Goal: Transaction & Acquisition: Purchase product/service

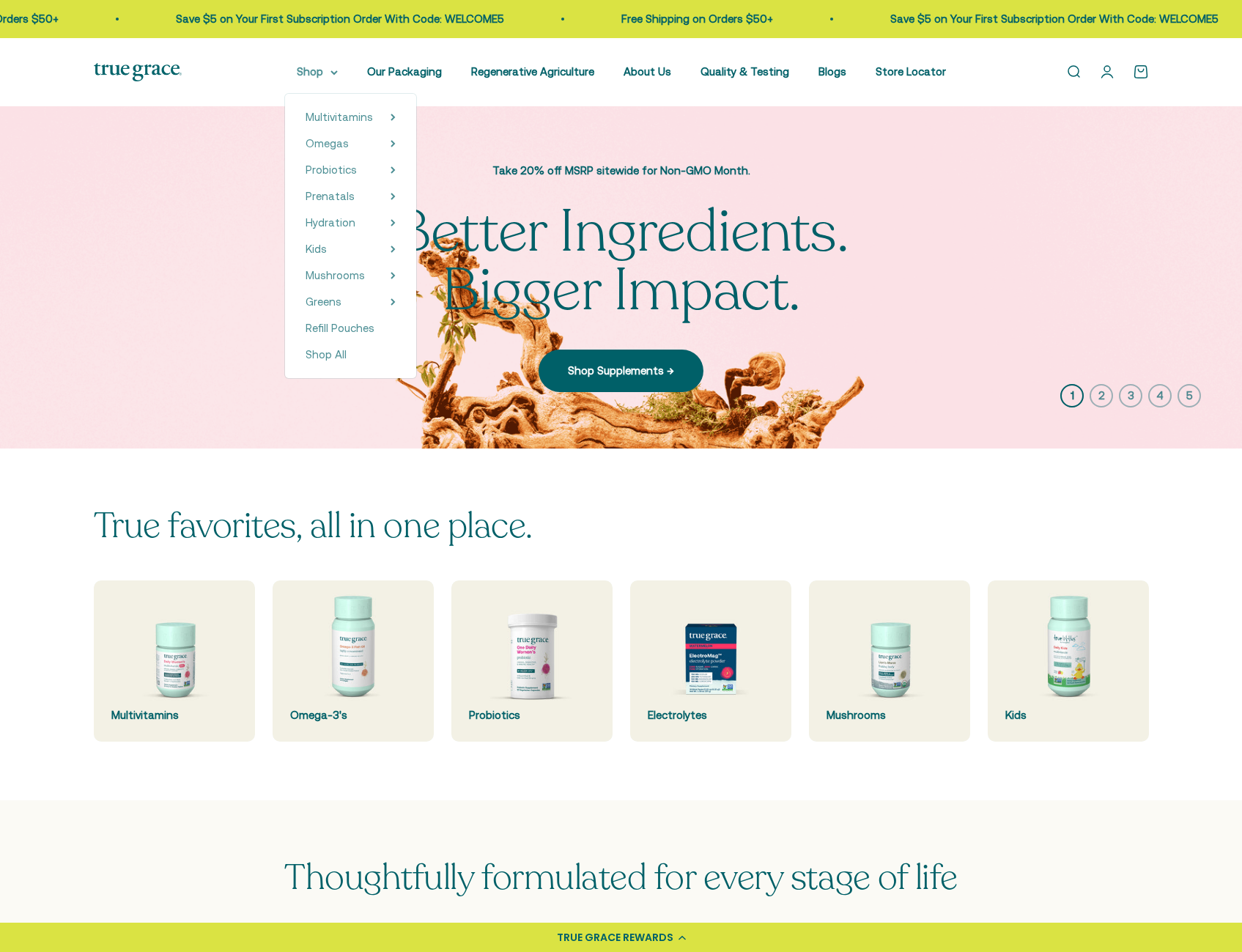
click at [334, 80] on summary "Shop" at bounding box center [317, 71] width 41 height 18
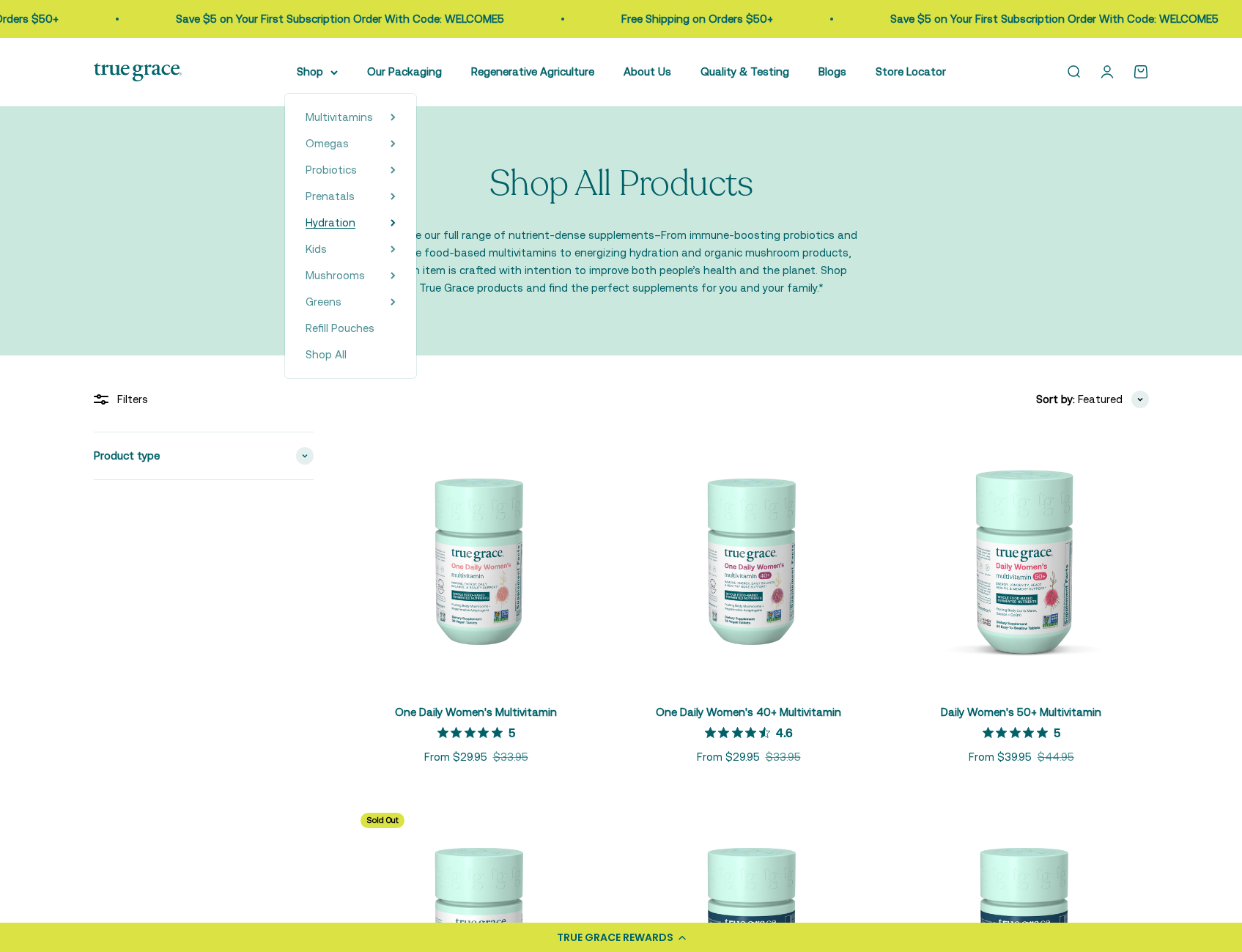
click at [383, 224] on summary "Hydration" at bounding box center [350, 223] width 90 height 18
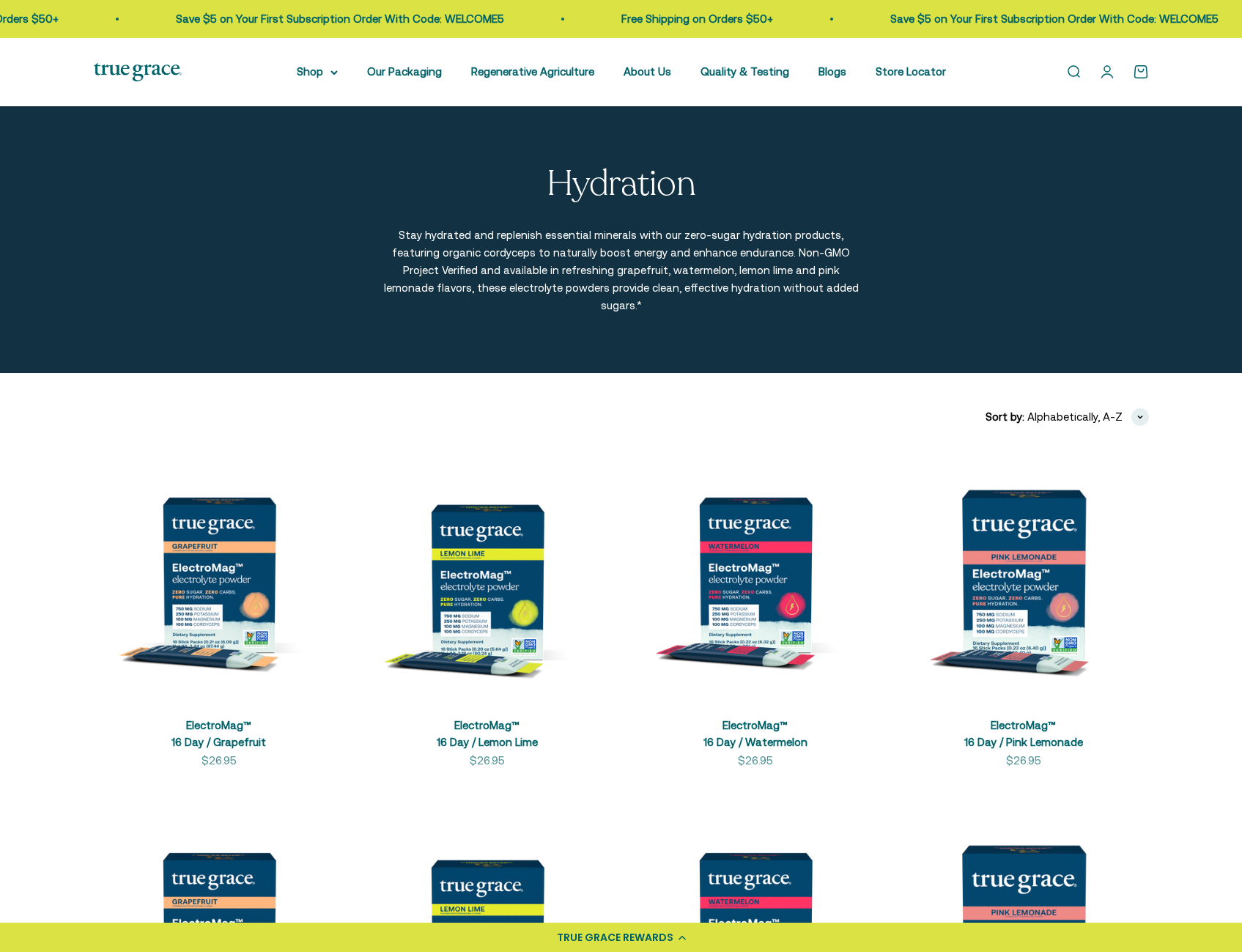
click at [1039, 554] on img at bounding box center [1023, 575] width 250 height 250
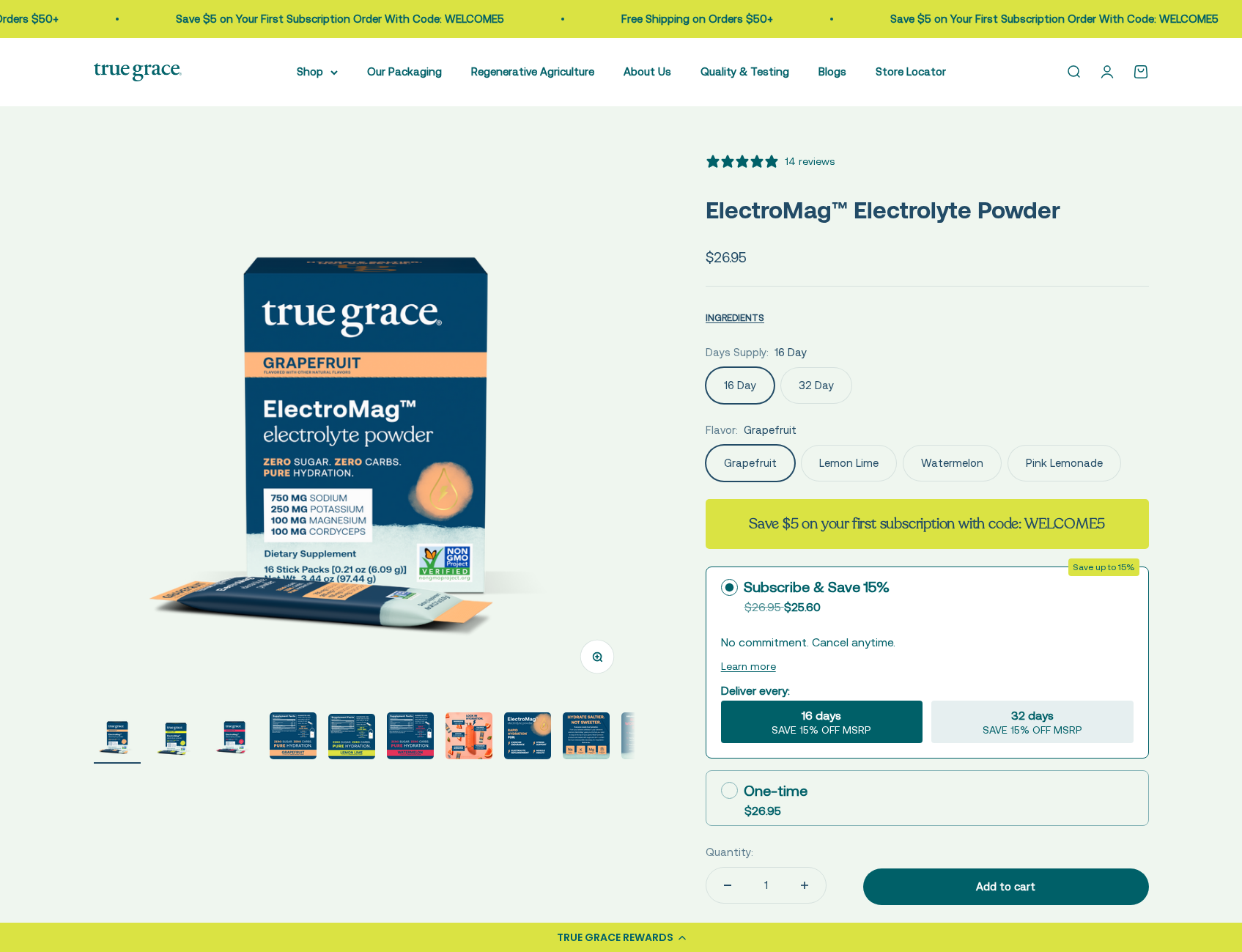
select select "3"
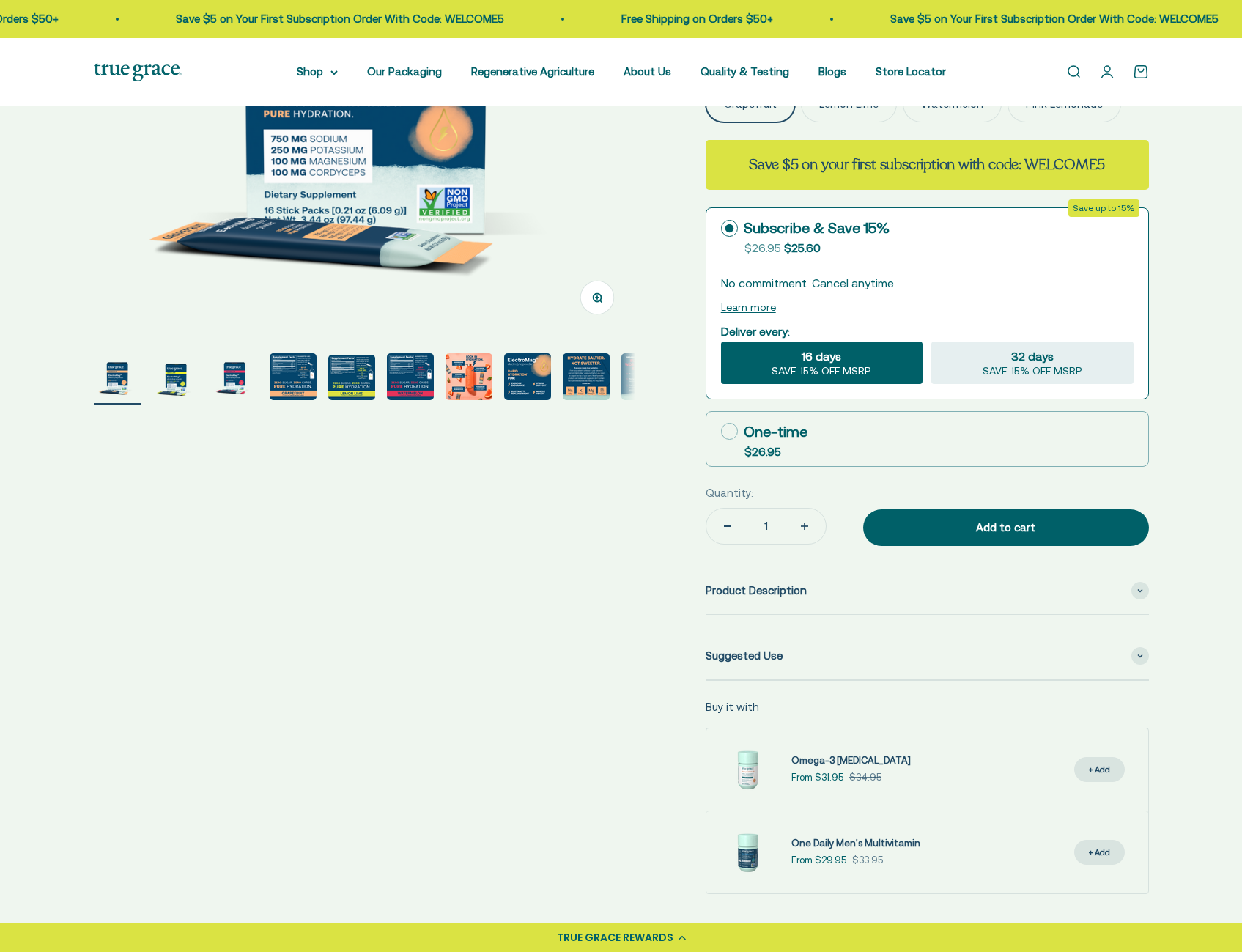
scroll to position [366, 0]
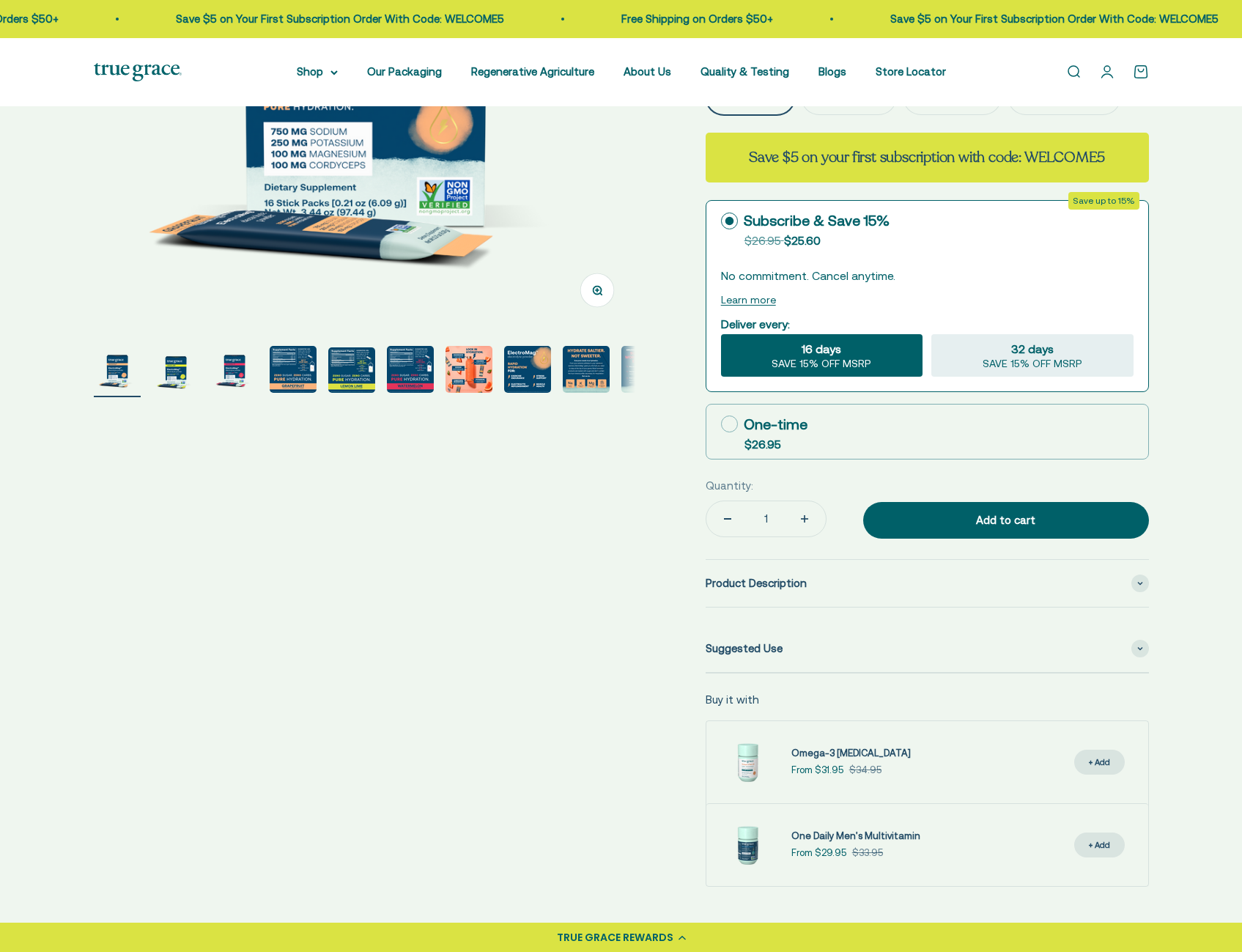
click at [366, 381] on img "Go to item 5" at bounding box center [351, 370] width 46 height 46
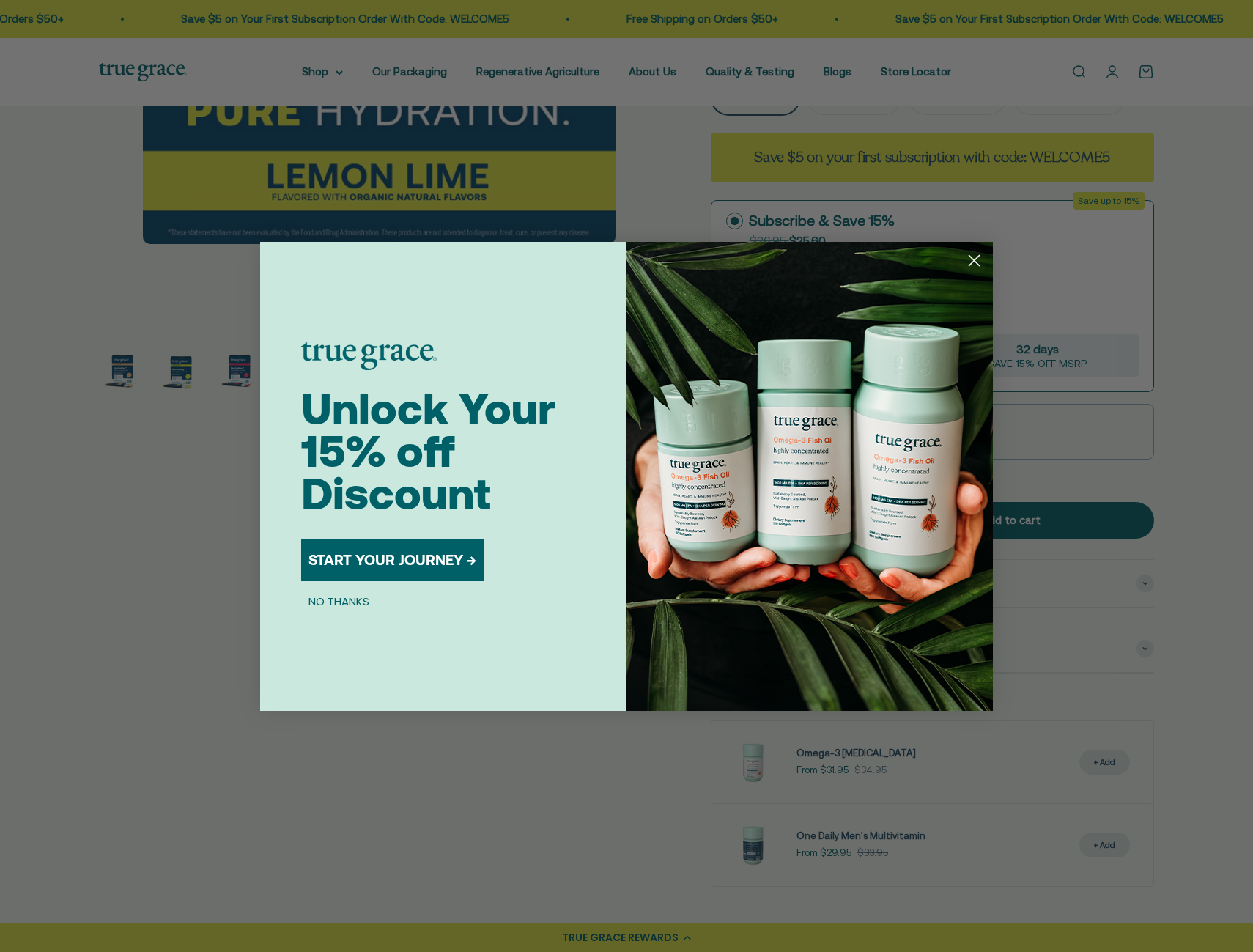
scroll to position [0, 2238]
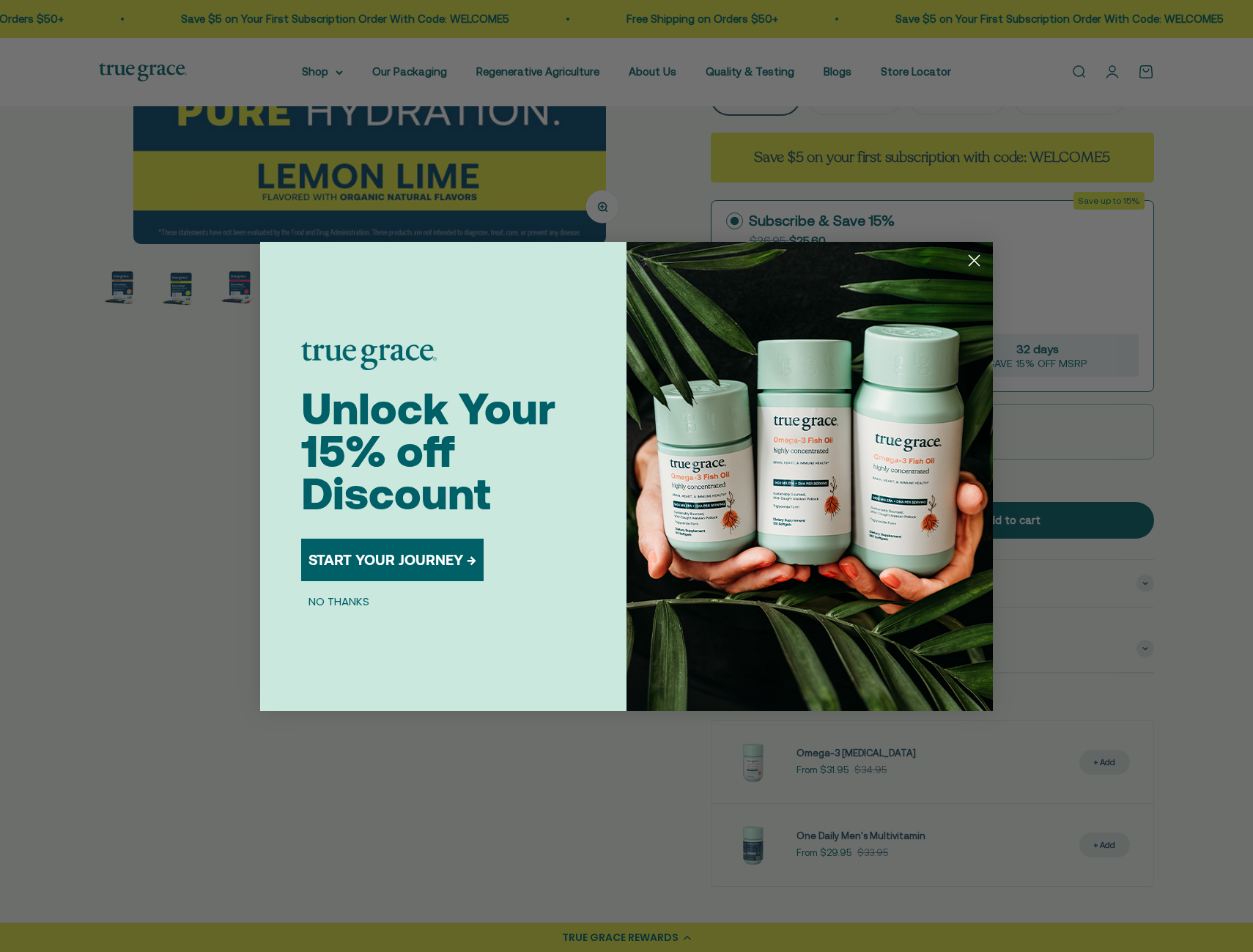
click at [972, 267] on circle "Close dialog" at bounding box center [974, 259] width 24 height 24
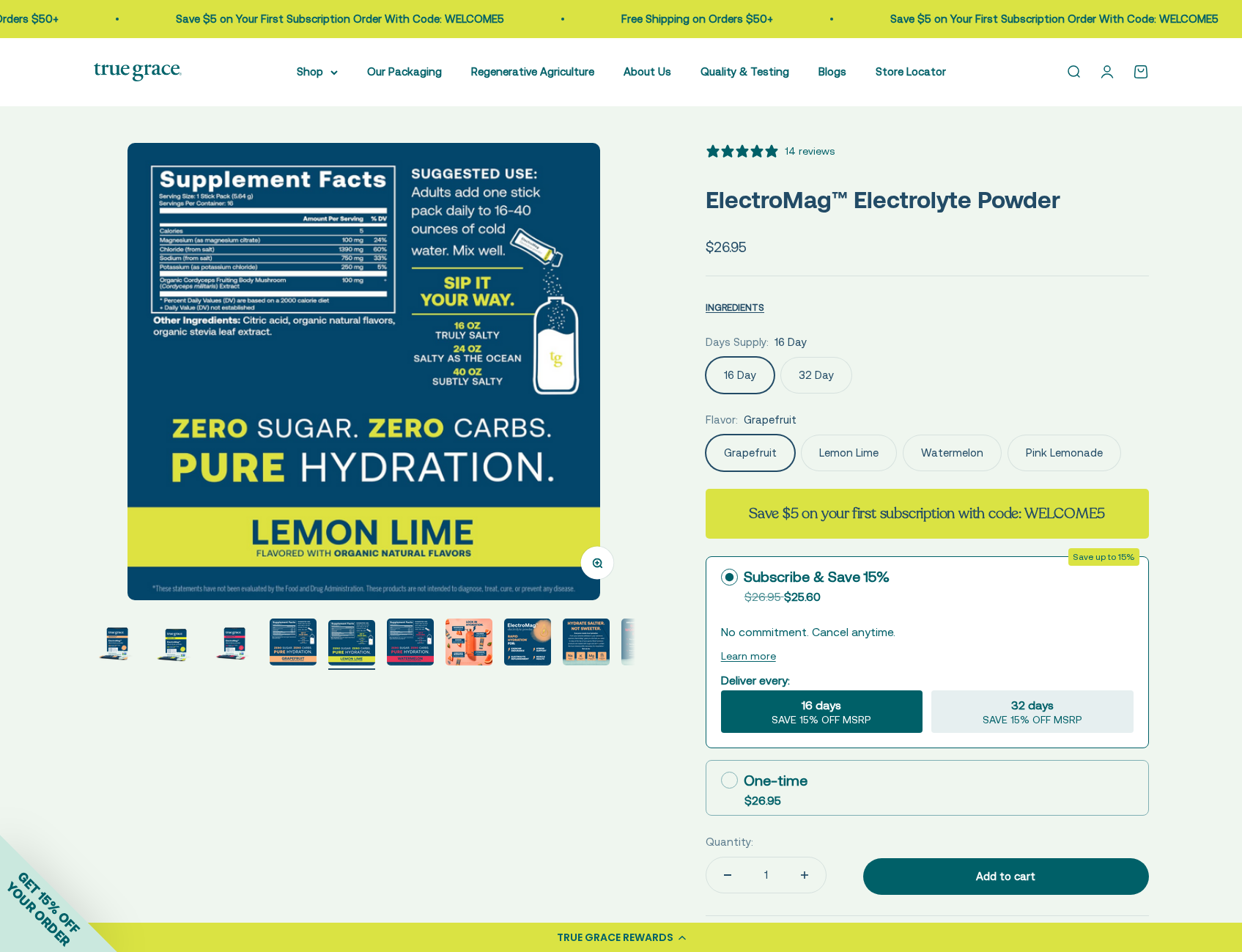
scroll to position [0, 0]
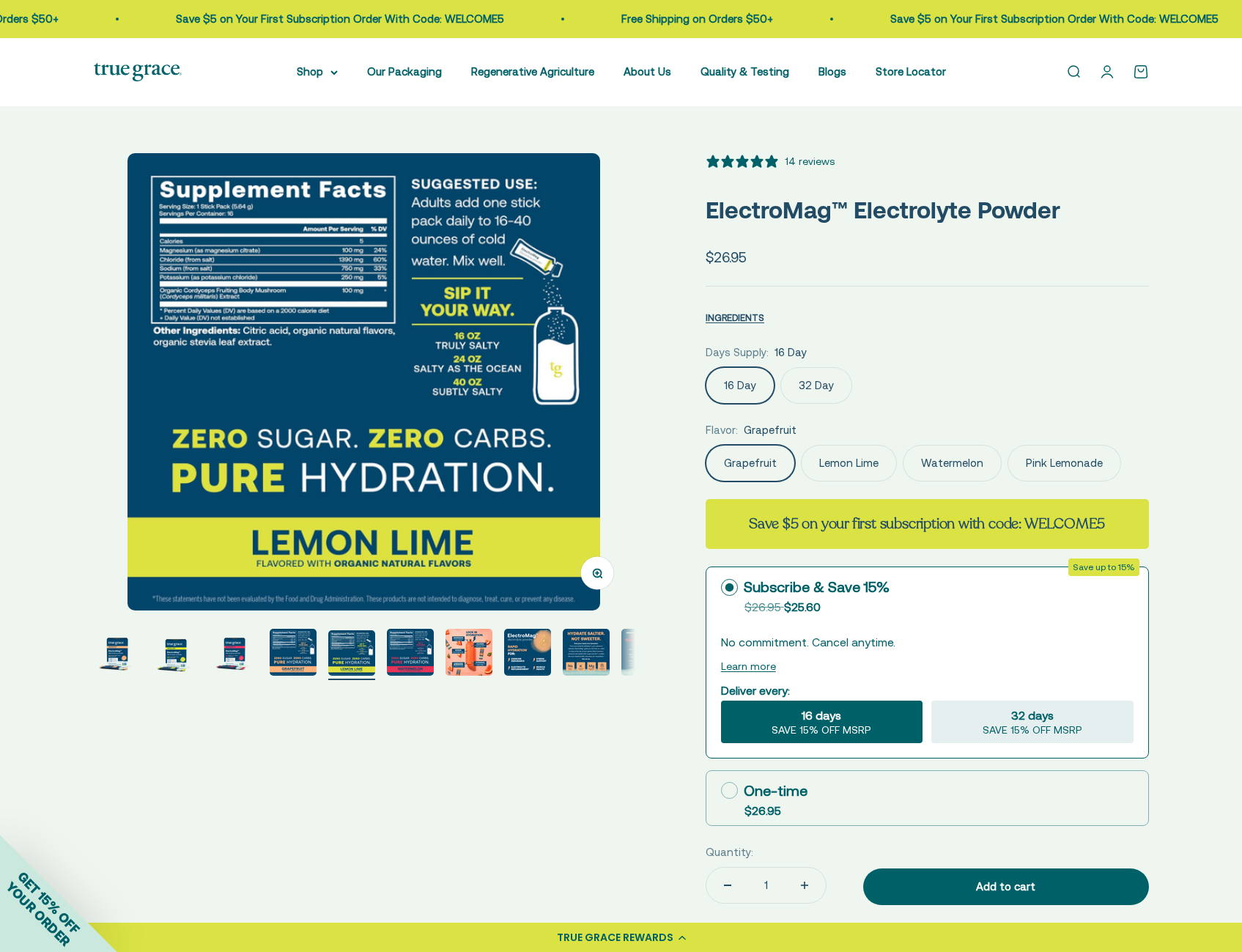
click at [393, 666] on img "Go to item 6" at bounding box center [410, 651] width 46 height 46
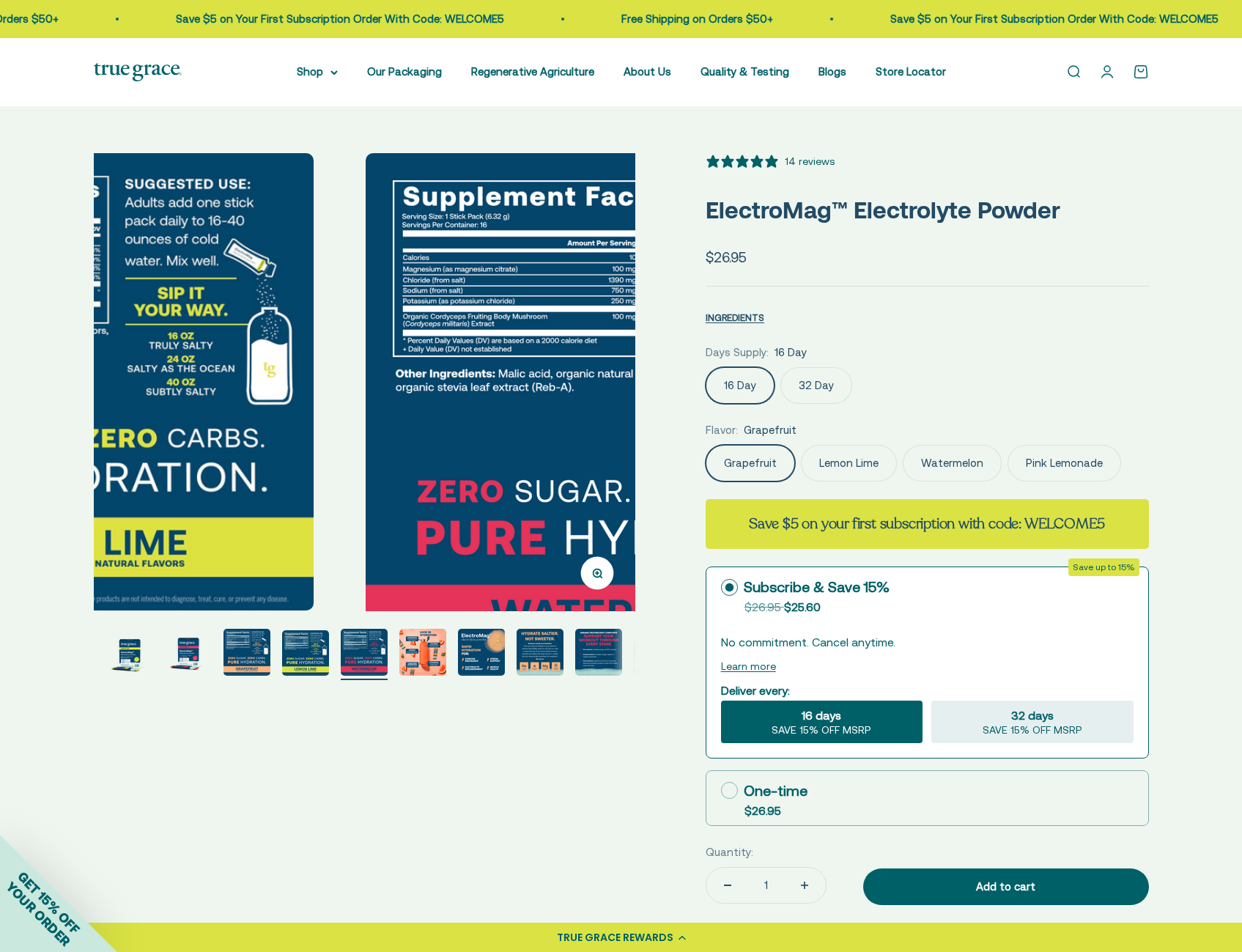
scroll to position [0, 2795]
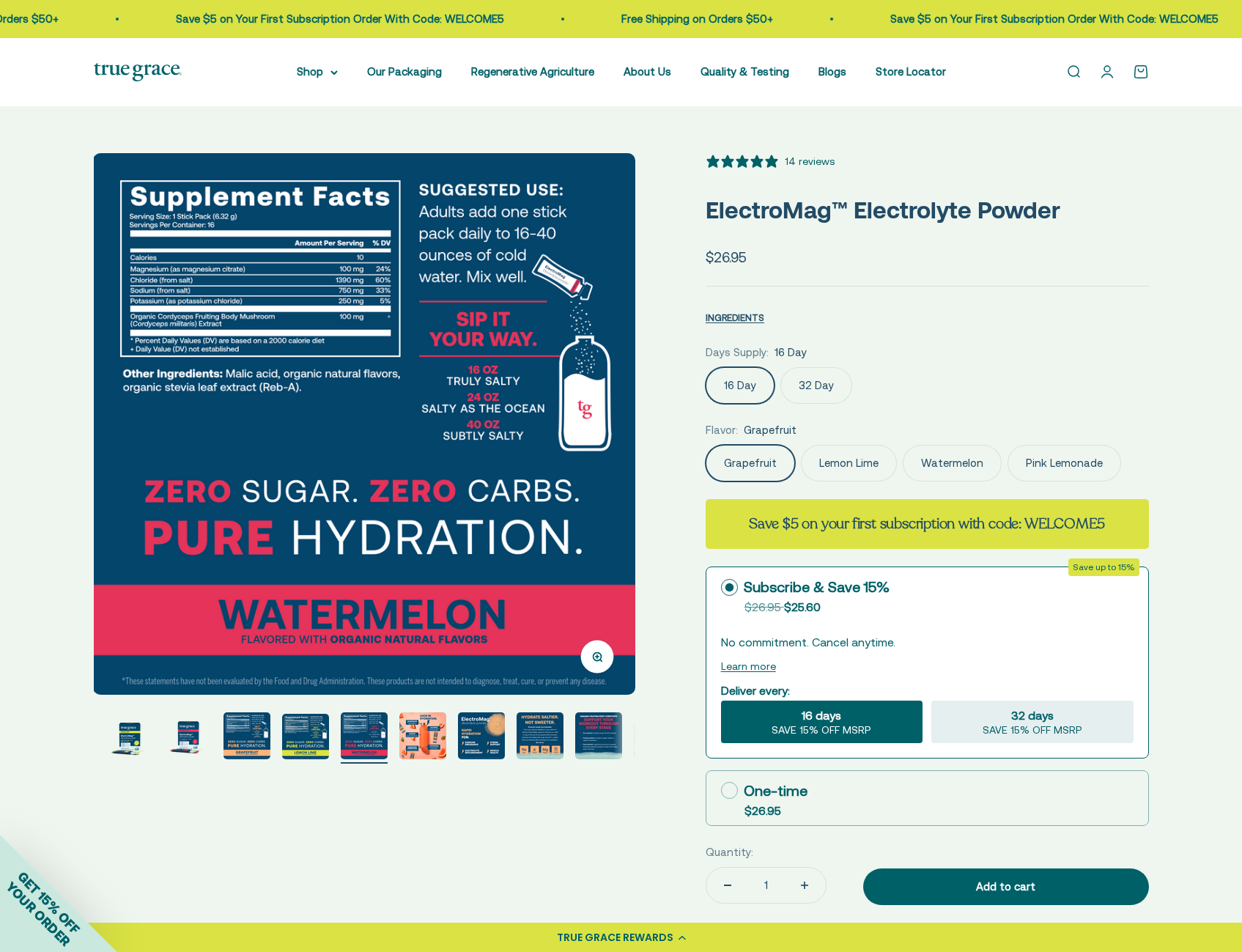
click at [482, 735] on img "Go to item 8" at bounding box center [481, 735] width 46 height 46
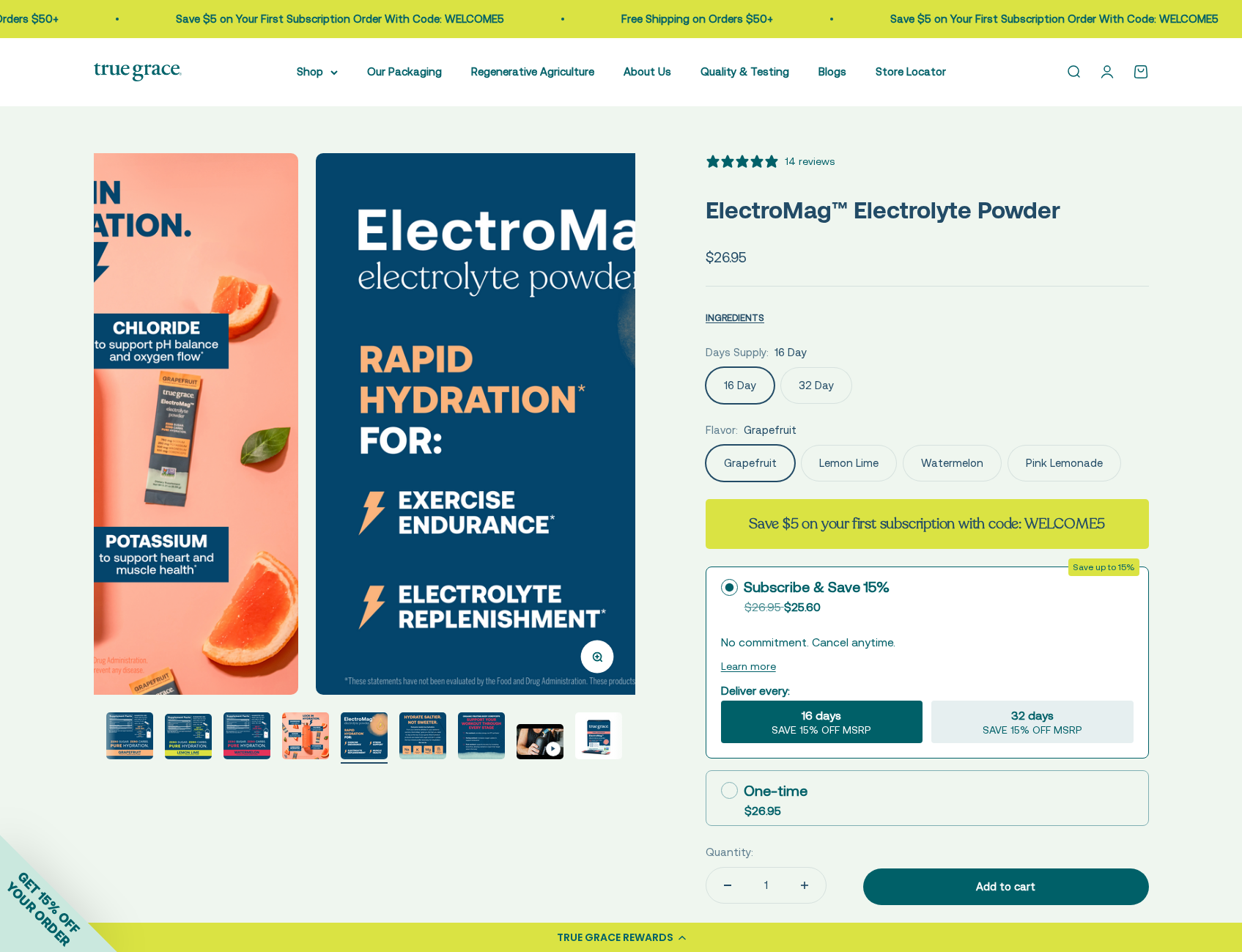
scroll to position [0, 3914]
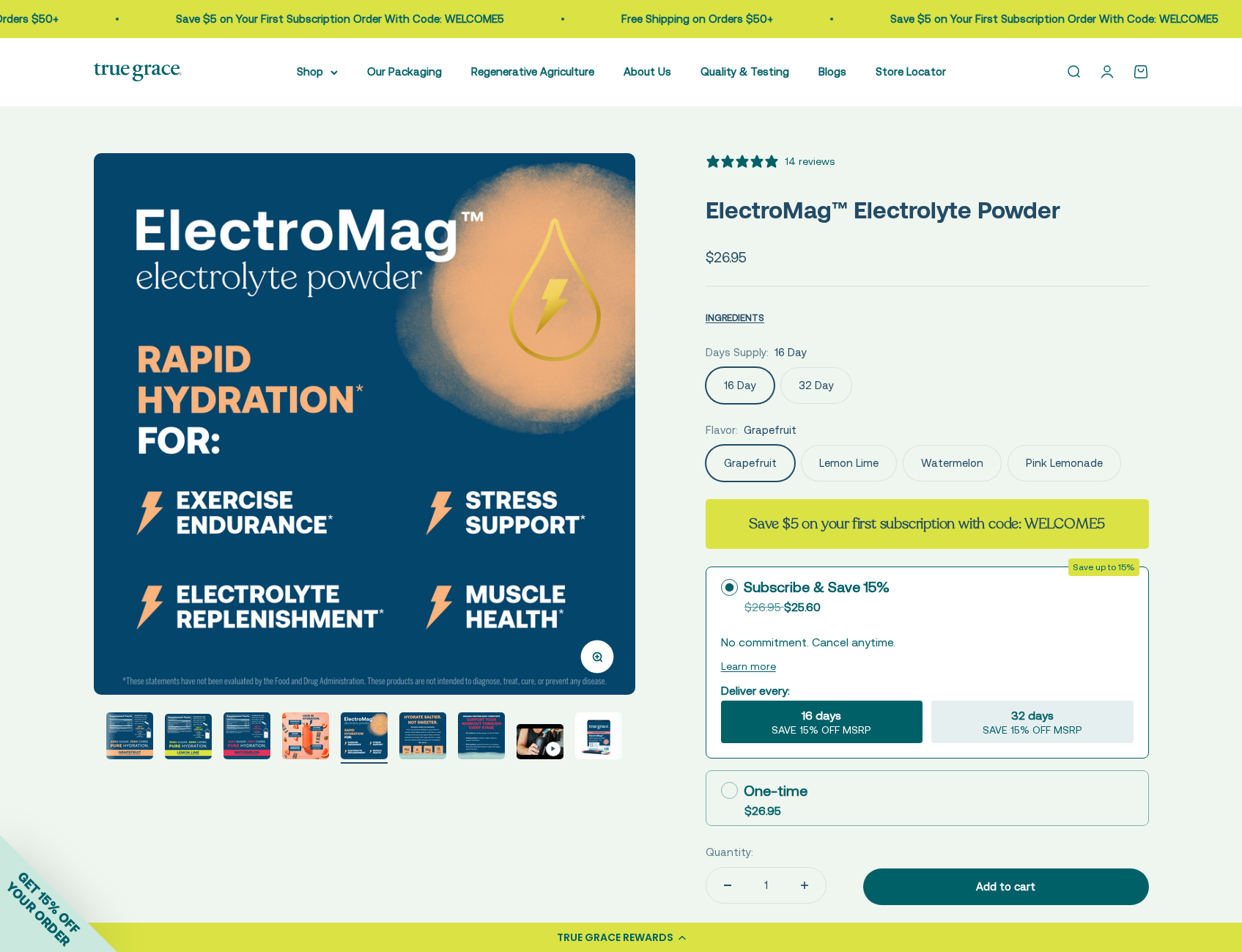
click at [526, 733] on img "Go to item 11" at bounding box center [539, 741] width 46 height 35
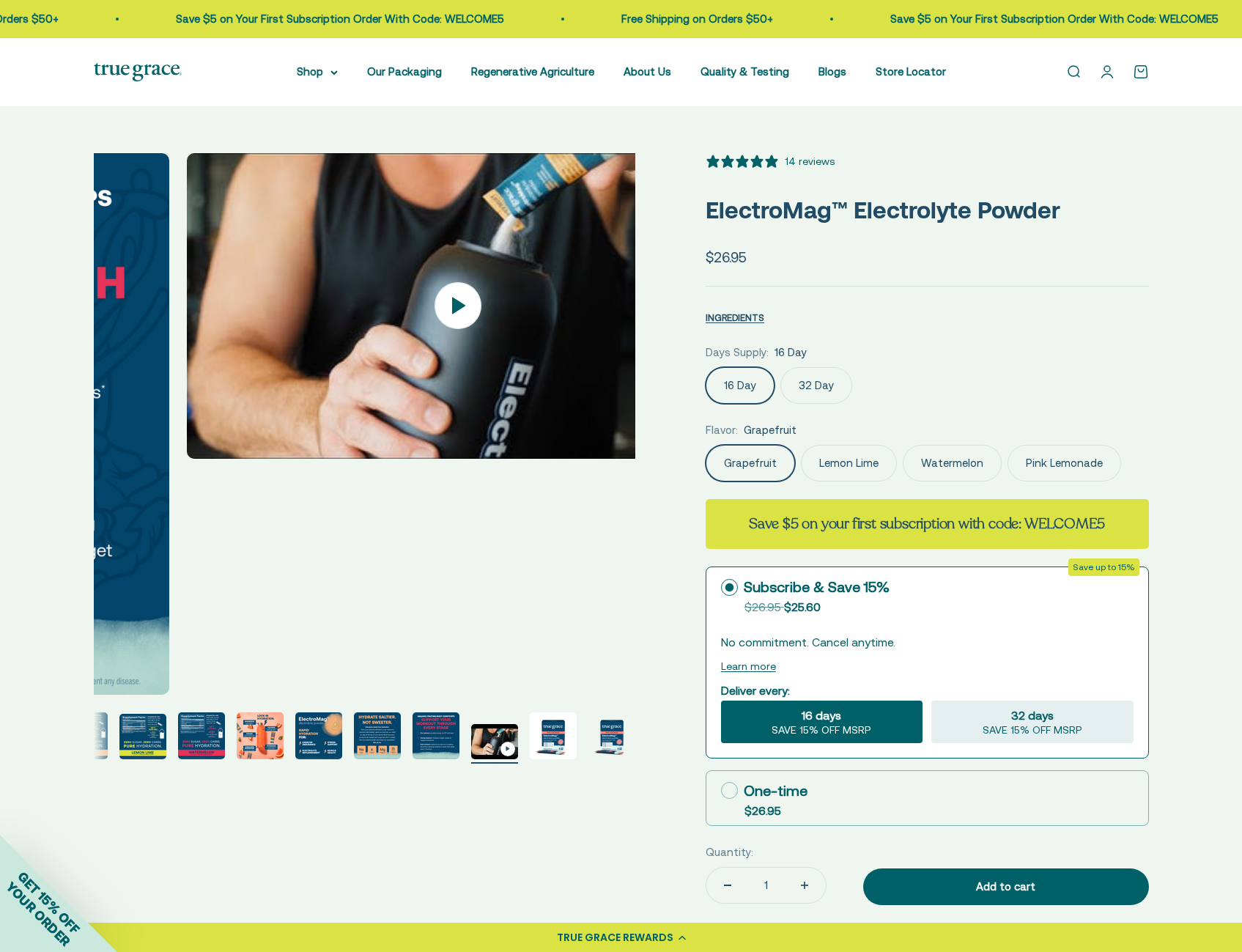
scroll to position [0, 5591]
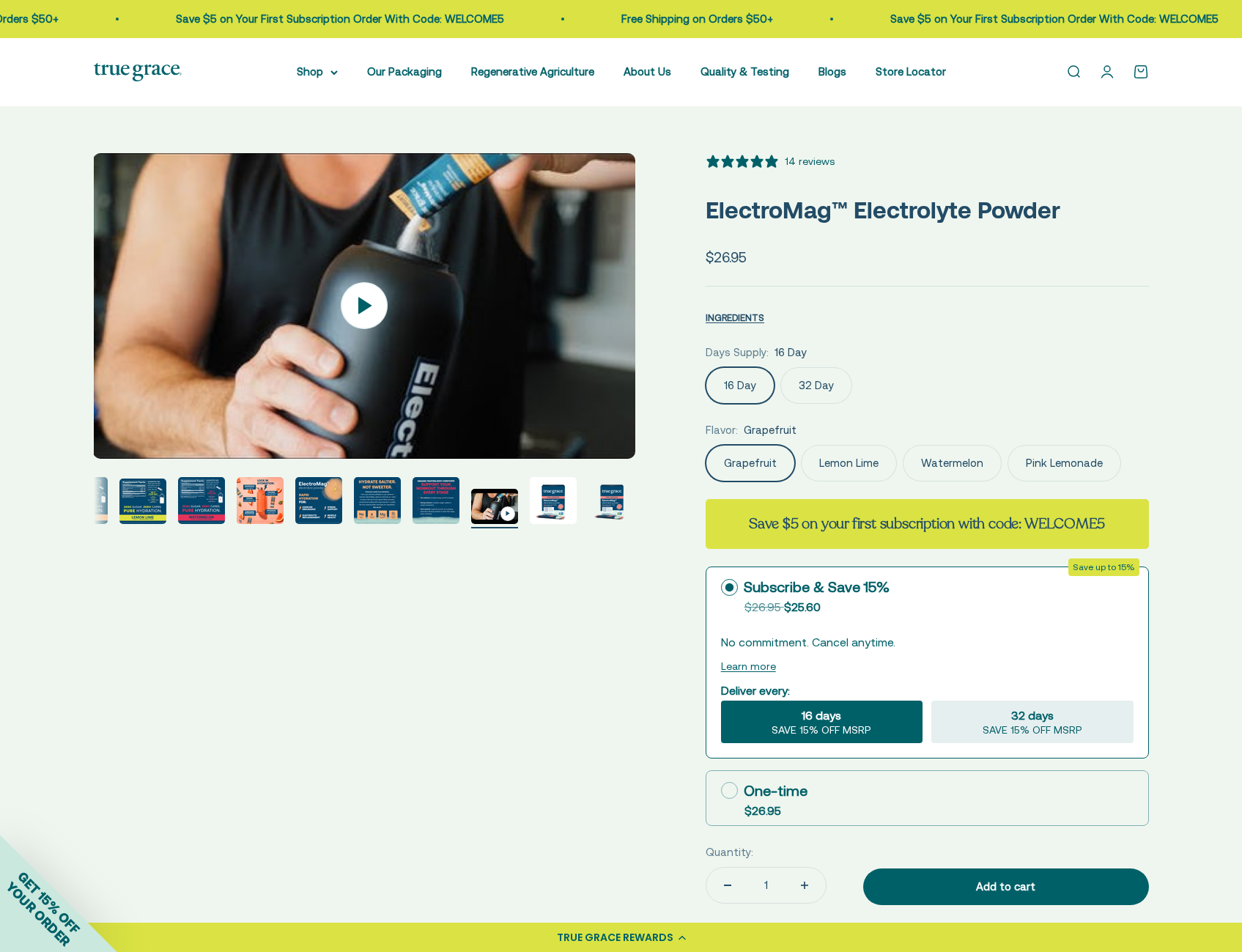
click at [571, 505] on img "Go to item 12" at bounding box center [553, 500] width 46 height 46
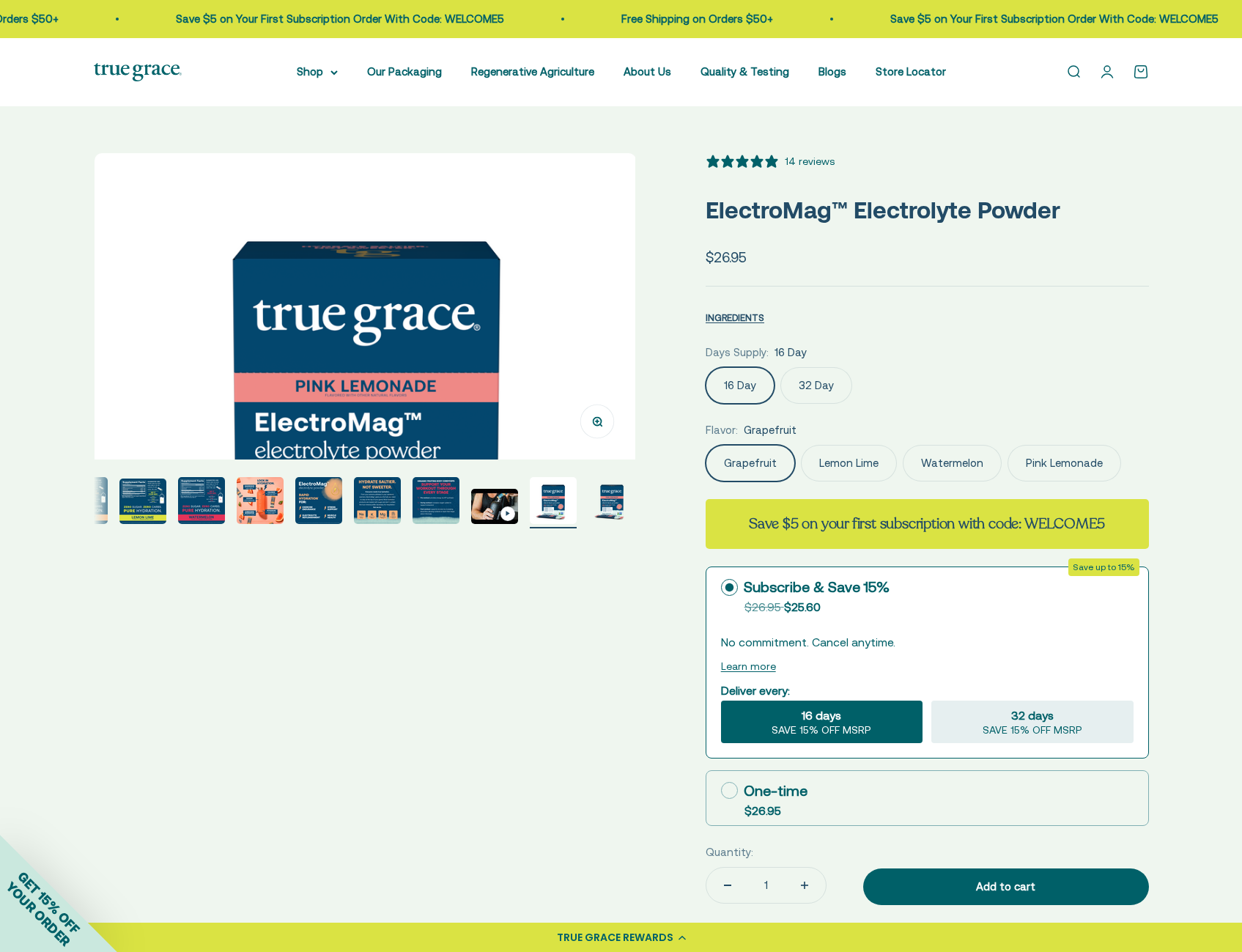
scroll to position [0, 6149]
